Goal: Task Accomplishment & Management: Manage account settings

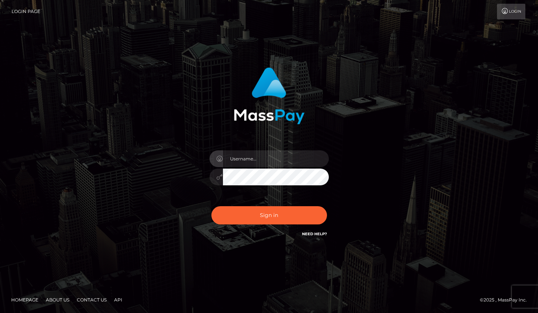
click at [251, 155] on input "text" at bounding box center [276, 159] width 106 height 17
type input "[DOMAIN_NAME]"
click at [412, 172] on div "[DOMAIN_NAME] Sign in" at bounding box center [269, 157] width 425 height 190
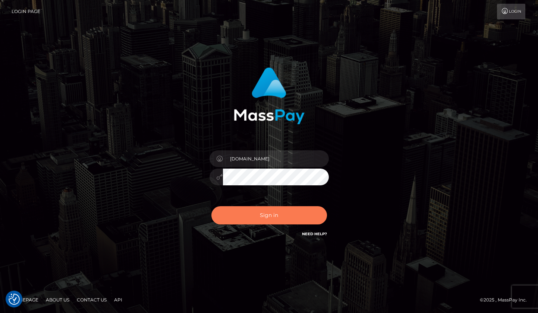
click at [263, 218] on button "Sign in" at bounding box center [269, 215] width 116 height 18
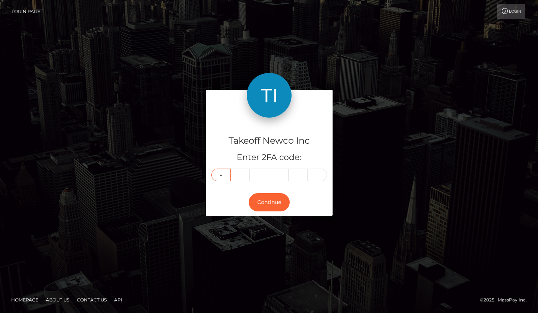
type input "3"
type input "6"
type input "4"
type input "3"
type input "0"
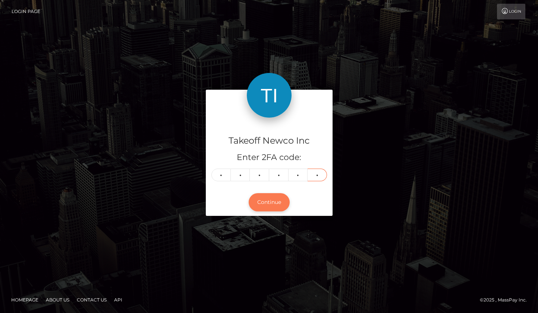
type input "8"
click at [266, 204] on button "Continue" at bounding box center [269, 202] width 41 height 18
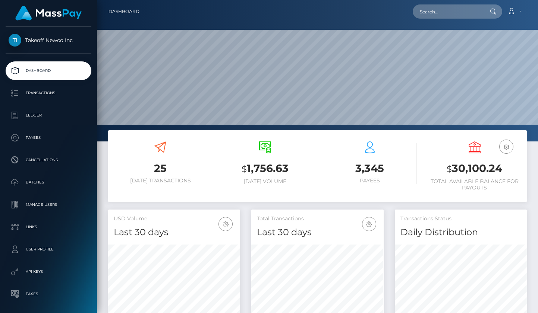
scroll to position [132, 132]
